Goal: Task Accomplishment & Management: Complete application form

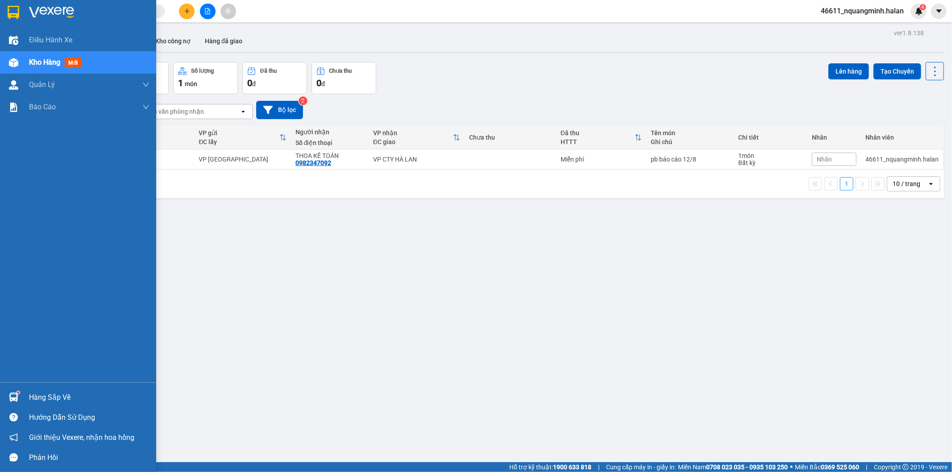
click at [12, 400] on img at bounding box center [13, 397] width 9 height 9
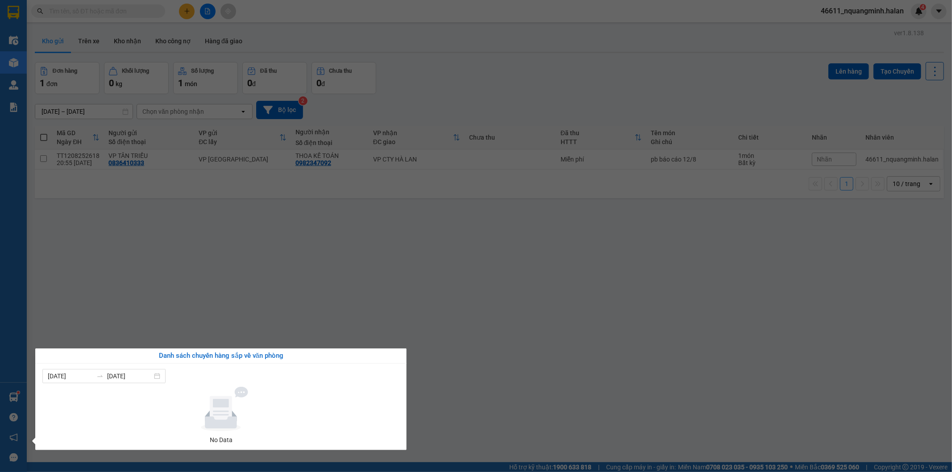
click at [282, 274] on section "Kết quả tìm kiếm ( 0 ) Bộ lọc No Data 46611_nquangminh.halan 4 Điều hành xe Kho…" at bounding box center [476, 236] width 952 height 472
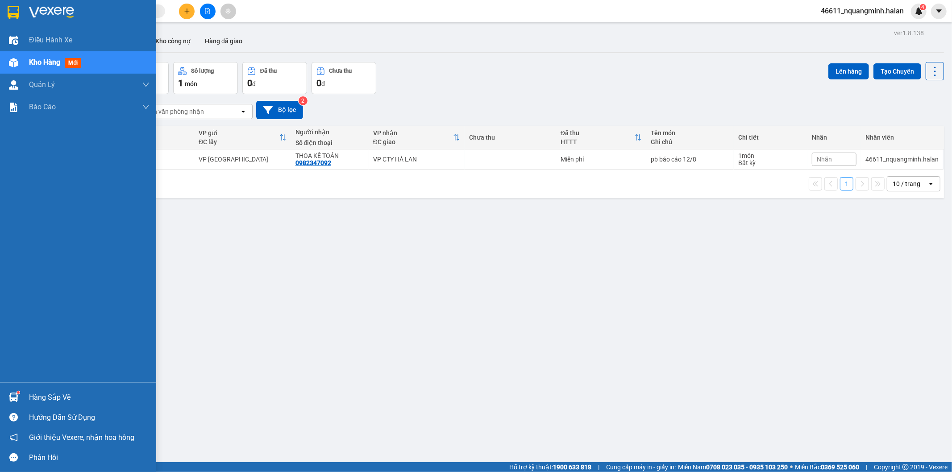
click at [11, 394] on img at bounding box center [13, 397] width 9 height 9
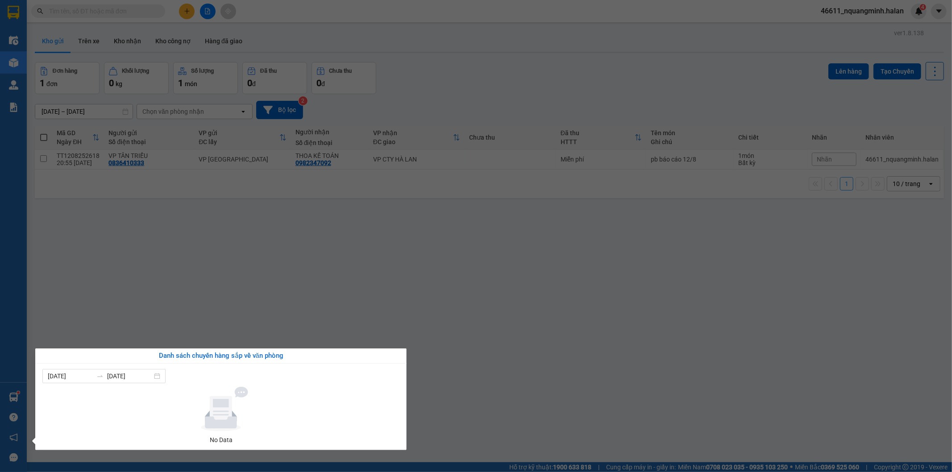
click at [226, 265] on section "Kết quả tìm kiếm ( 0 ) Bộ lọc No Data 46611_nquangminh.halan 4 Điều hành xe Kho…" at bounding box center [476, 236] width 952 height 472
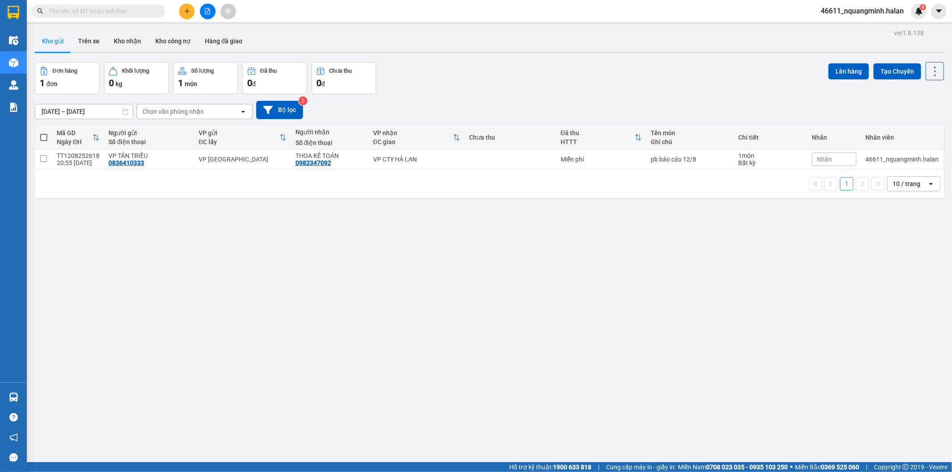
click at [122, 6] on input "text" at bounding box center [101, 11] width 105 height 10
paste input "0348265505"
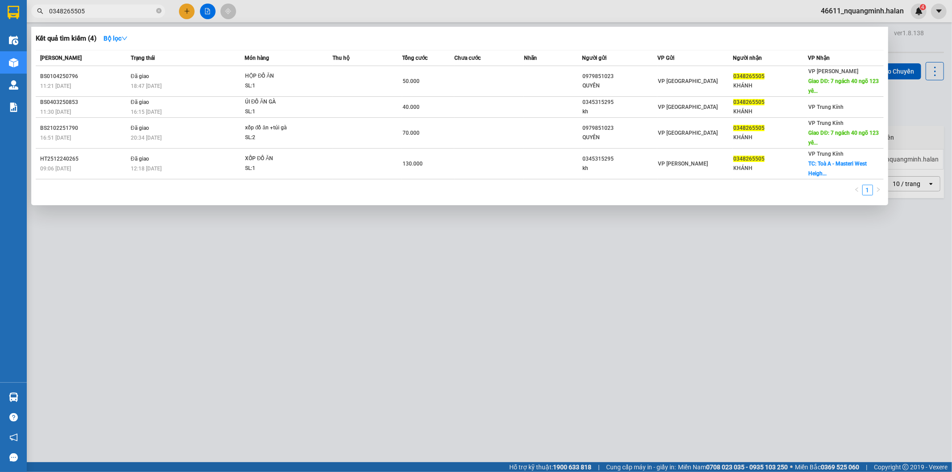
type input "0348265505"
click at [143, 190] on div "1" at bounding box center [460, 193] width 848 height 16
drag, startPoint x: 213, startPoint y: 393, endPoint x: 658, endPoint y: 420, distance: 445.6
click at [220, 393] on div at bounding box center [476, 236] width 952 height 472
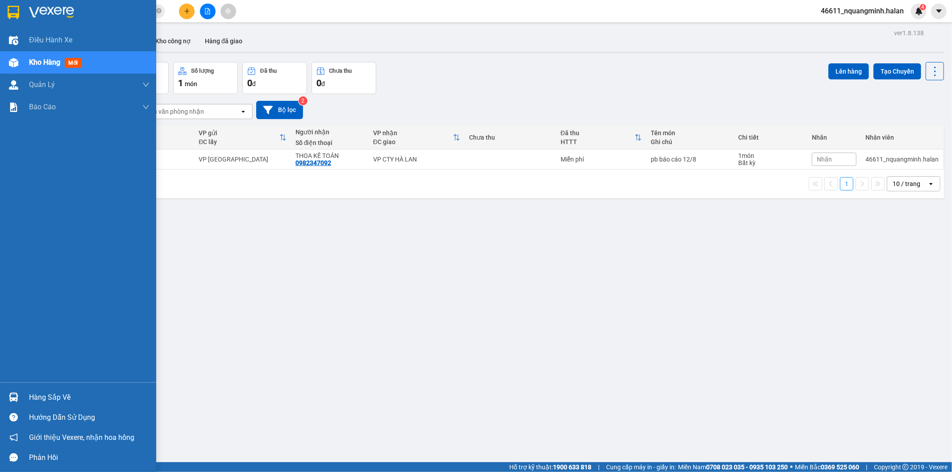
click at [20, 393] on div at bounding box center [14, 397] width 16 height 16
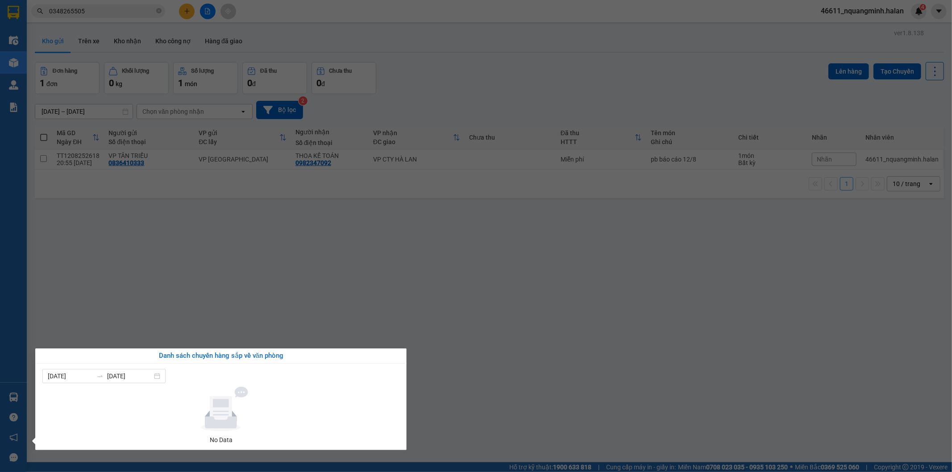
click at [228, 265] on section "Kết quả tìm kiếm ( 4 ) Bộ lọc Mã ĐH Trạng thái Món hàng Thu hộ Tổng cước Chưa c…" at bounding box center [476, 236] width 952 height 472
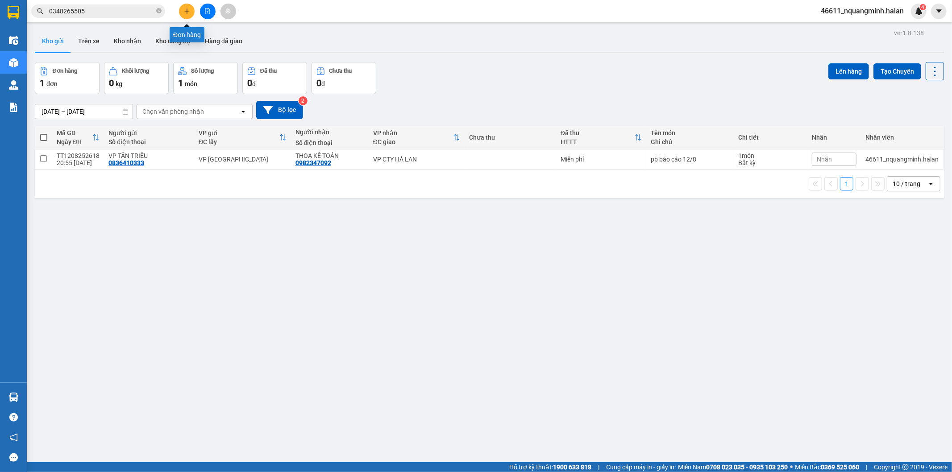
click at [186, 7] on button at bounding box center [187, 12] width 16 height 16
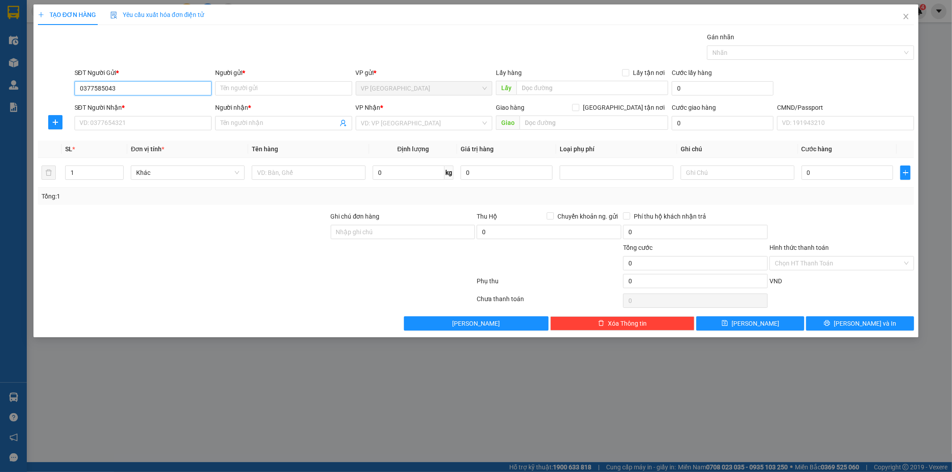
click at [104, 85] on input "0377585043" at bounding box center [143, 88] width 137 height 14
type input "0377586043"
click at [136, 105] on div "0377586043 - DUY, VCC" at bounding box center [143, 106] width 126 height 10
type input "DUY, VCC"
type input "0377586043"
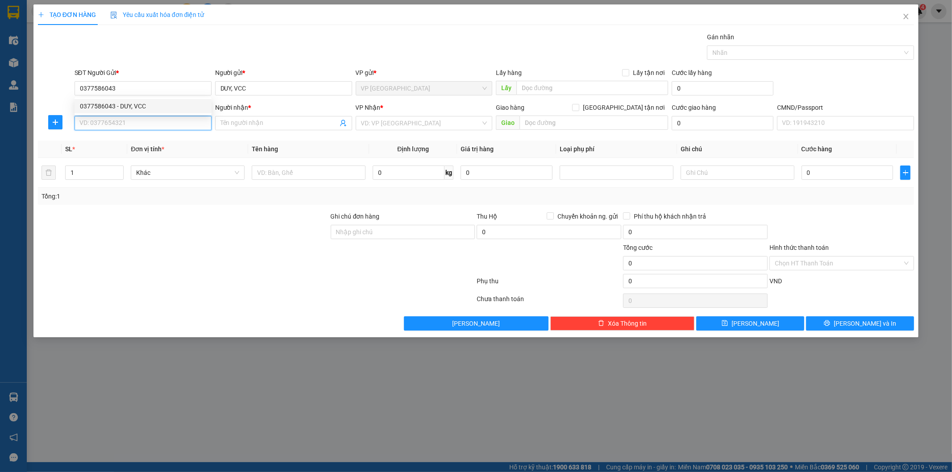
click at [137, 121] on input "SĐT Người Nhận *" at bounding box center [143, 123] width 137 height 14
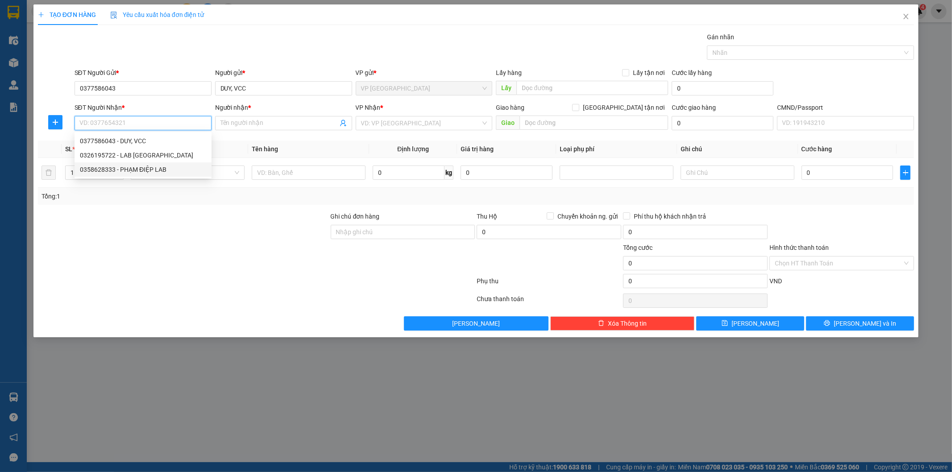
click at [140, 169] on div "0358628333 - PHẠM ĐIỆP LAB" at bounding box center [143, 170] width 126 height 10
type input "0358628333"
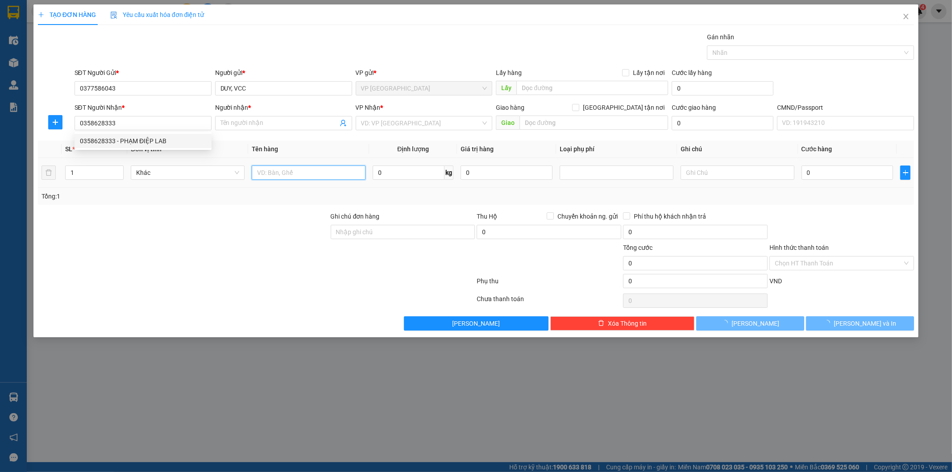
click at [294, 171] on input "text" at bounding box center [309, 173] width 114 height 14
type input "PHẠM ĐIỆP LAB"
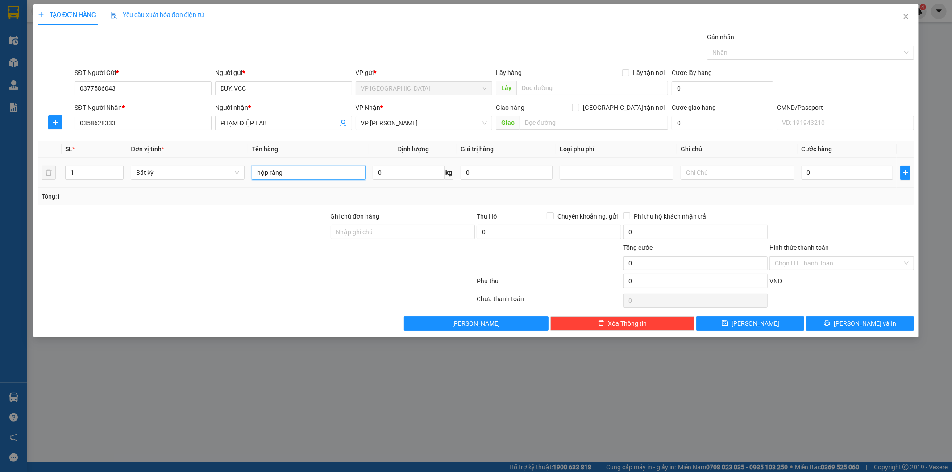
type input "hộp răng"
type input "1"
type input "35.000"
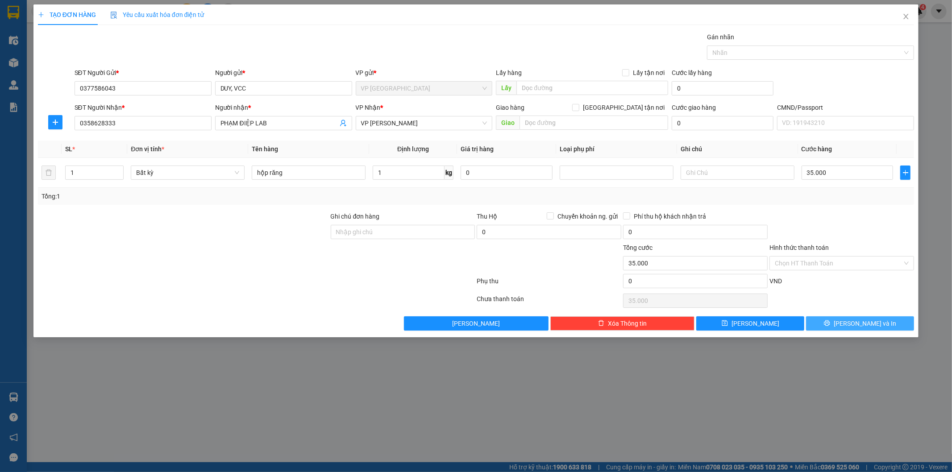
click at [881, 319] on button "Lưu và In" at bounding box center [860, 323] width 108 height 14
click at [898, 329] on button "Lưu và In" at bounding box center [860, 323] width 108 height 14
drag, startPoint x: 897, startPoint y: 327, endPoint x: 878, endPoint y: 319, distance: 20.6
click at [892, 325] on button "Lưu và In" at bounding box center [860, 323] width 108 height 14
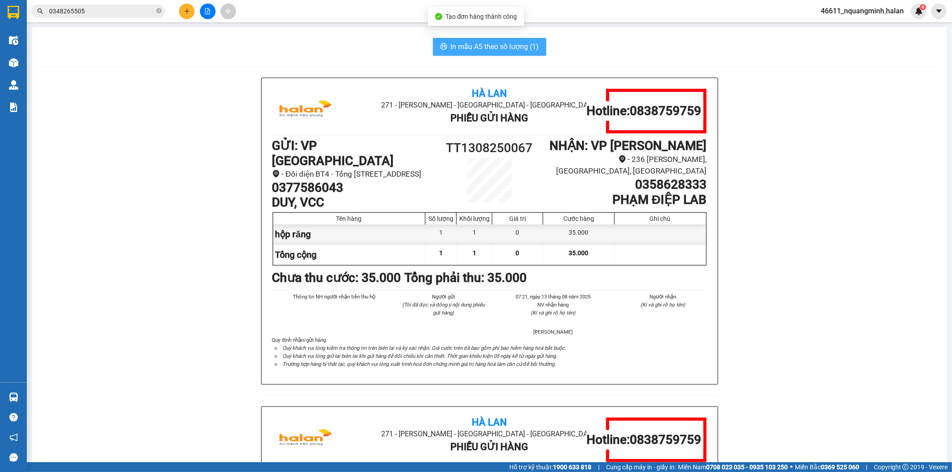
click at [501, 49] on span "In mẫu A5 theo số lượng (1)" at bounding box center [495, 46] width 88 height 11
